Goal: Task Accomplishment & Management: Use online tool/utility

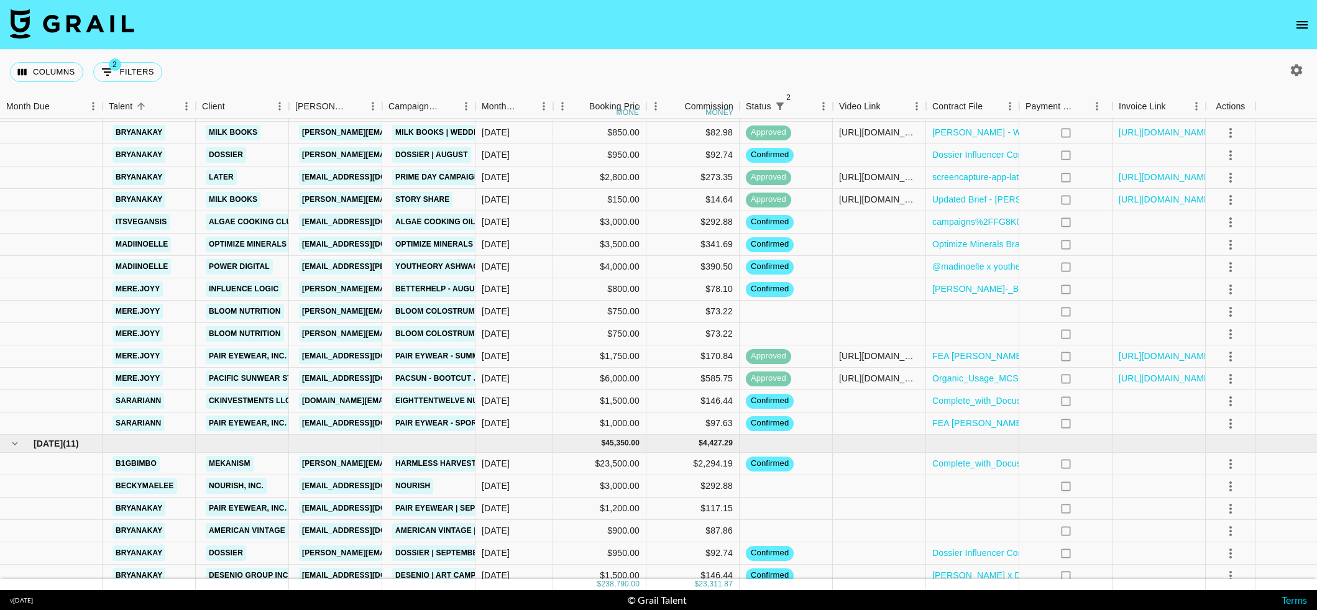
scroll to position [1277, 0]
click at [858, 270] on div at bounding box center [879, 268] width 93 height 22
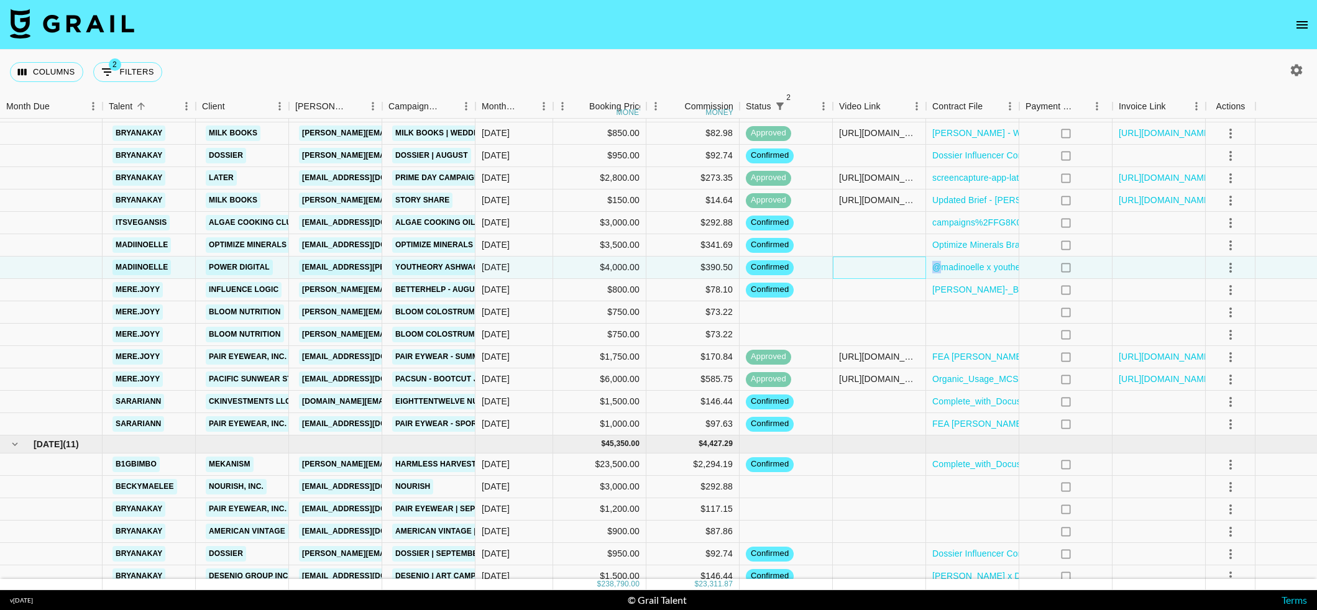
click at [858, 270] on div at bounding box center [879, 268] width 93 height 22
type input "[URL][DOMAIN_NAME]"
click at [1226, 264] on icon "select merge strategy" at bounding box center [1230, 267] width 15 height 15
click at [1208, 379] on div "Approve" at bounding box center [1219, 384] width 38 height 15
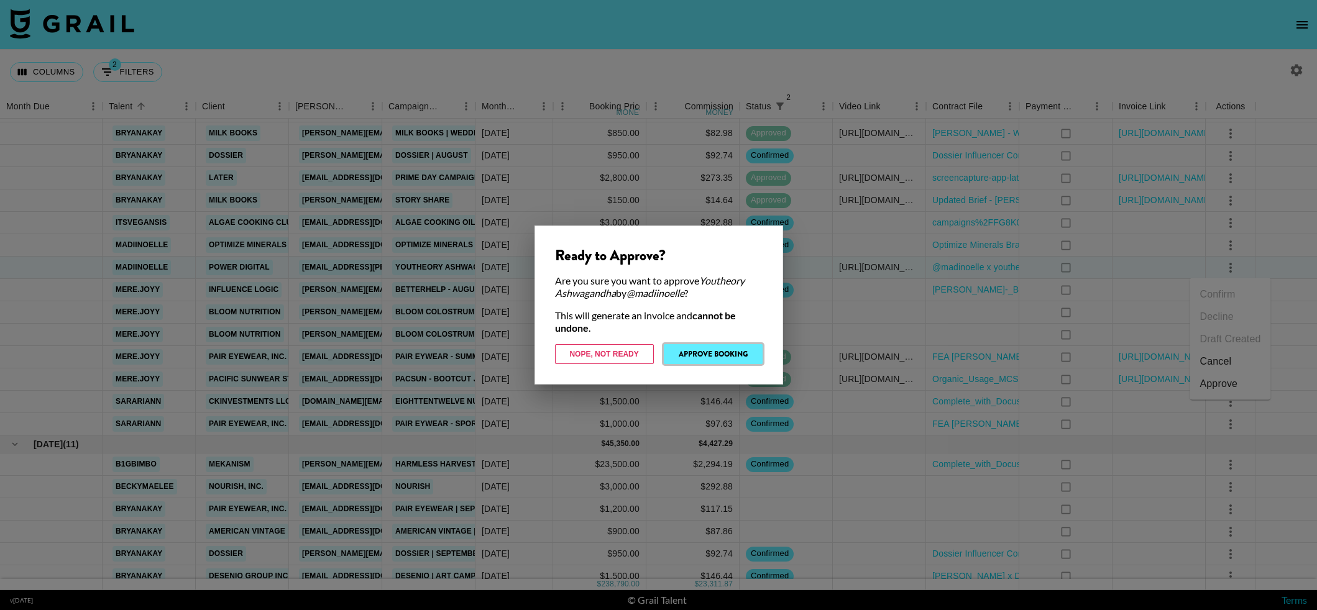
click at [702, 350] on button "Approve Booking" at bounding box center [713, 354] width 99 height 20
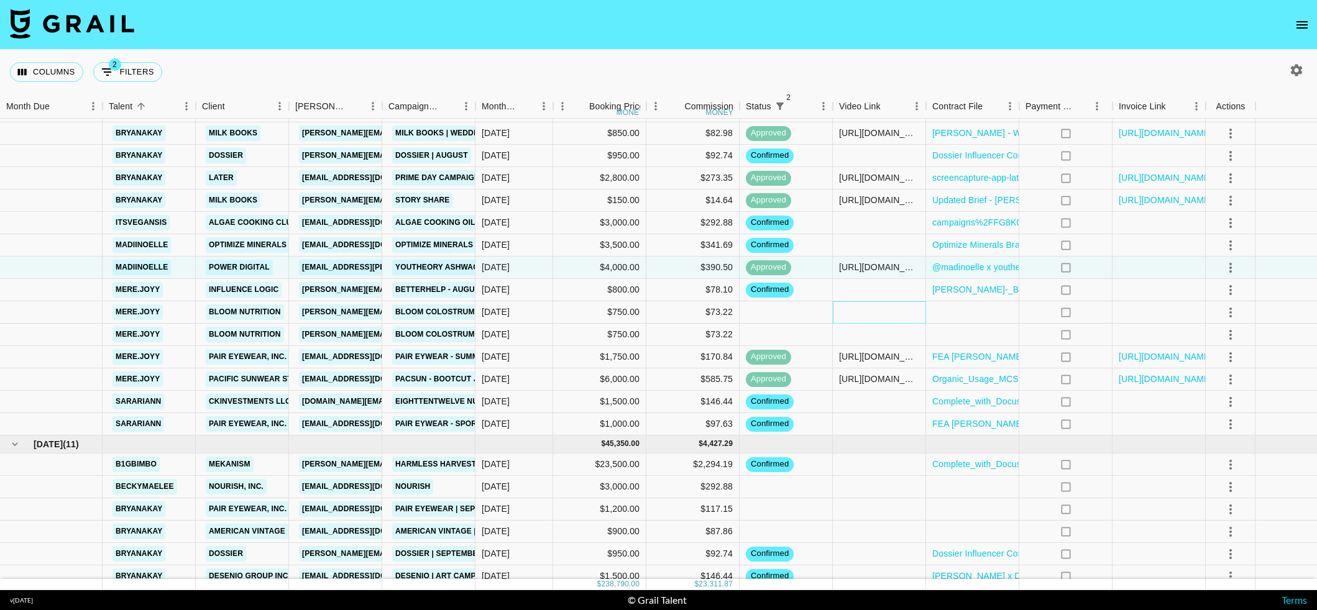
click at [906, 311] on div at bounding box center [879, 312] width 93 height 22
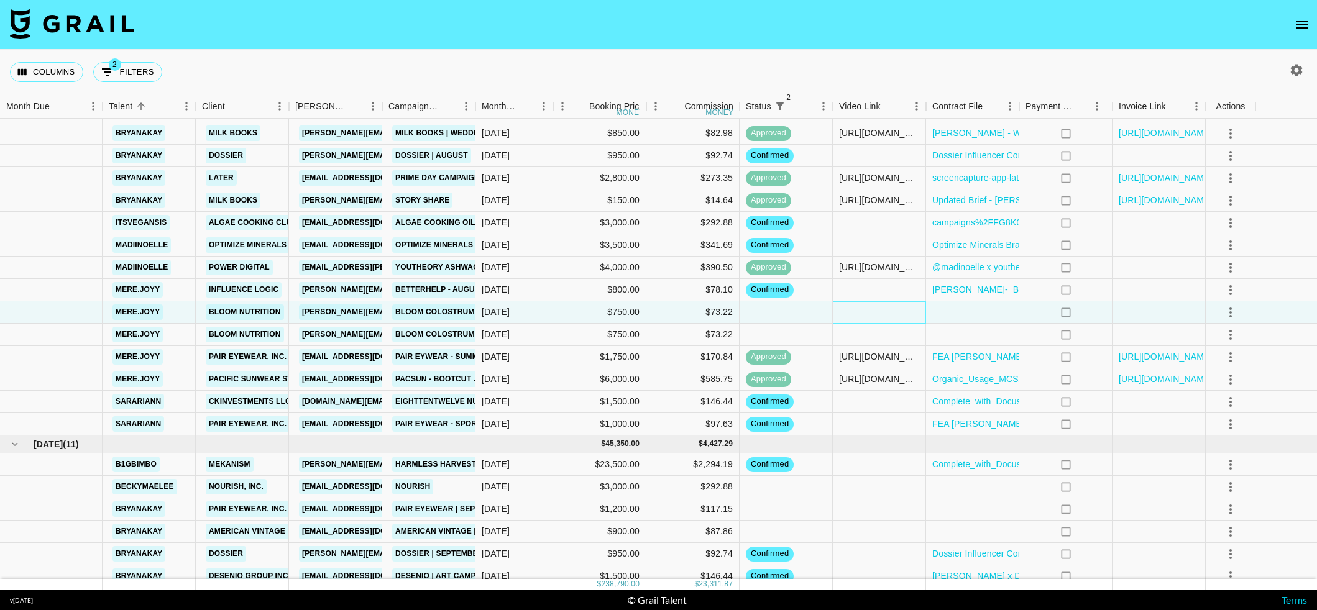
click at [906, 311] on div at bounding box center [879, 312] width 93 height 22
type input "[URL][DOMAIN_NAME]"
drag, startPoint x: 1243, startPoint y: 311, endPoint x: 1234, endPoint y: 313, distance: 9.4
click at [1243, 311] on div at bounding box center [1231, 312] width 50 height 22
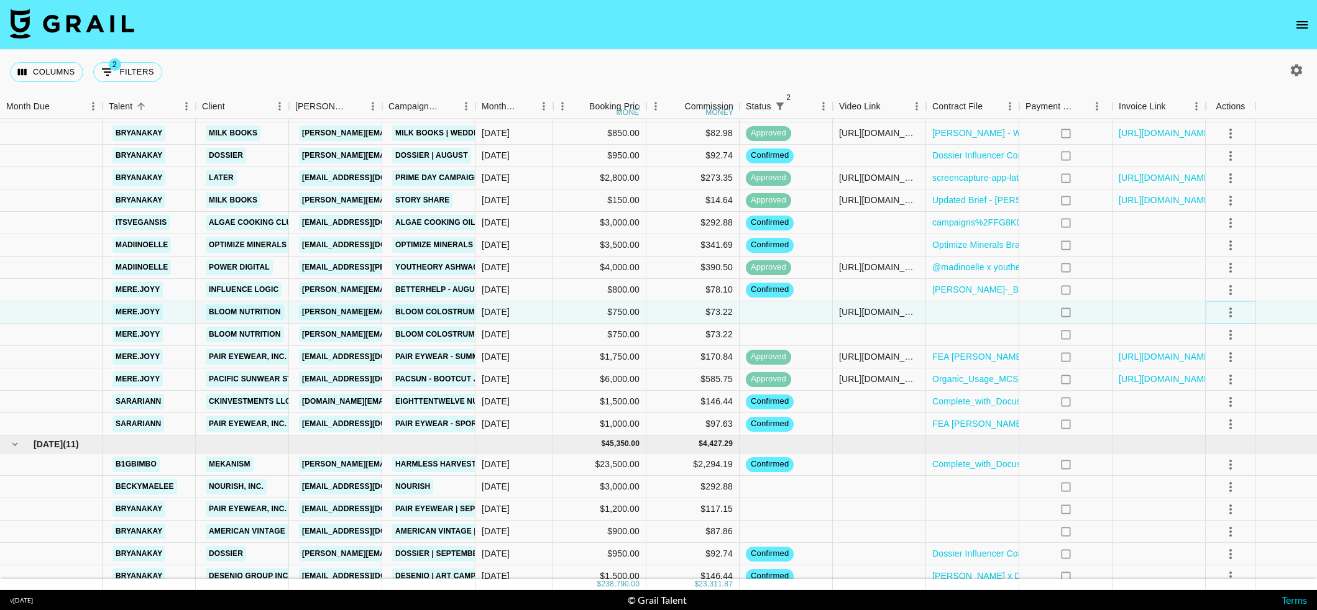
click at [1234, 313] on icon "select merge strategy" at bounding box center [1230, 312] width 15 height 15
click at [1002, 315] on div at bounding box center [972, 312] width 93 height 22
